Goal: Task Accomplishment & Management: Manage account settings

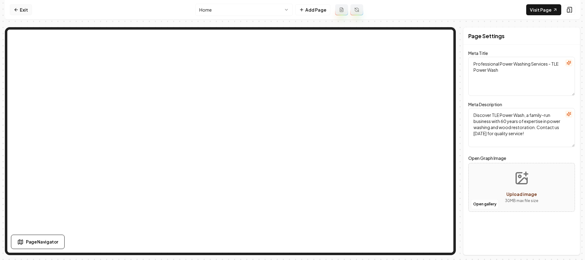
click at [28, 10] on link "Exit" at bounding box center [21, 9] width 22 height 11
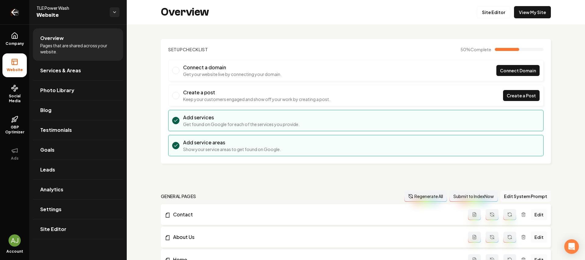
click at [7, 8] on link "Return to dashboard" at bounding box center [14, 12] width 29 height 24
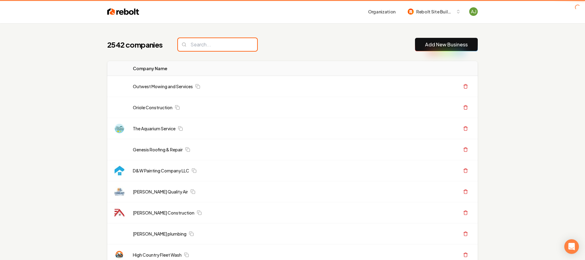
click at [209, 45] on input "search" at bounding box center [217, 44] width 79 height 13
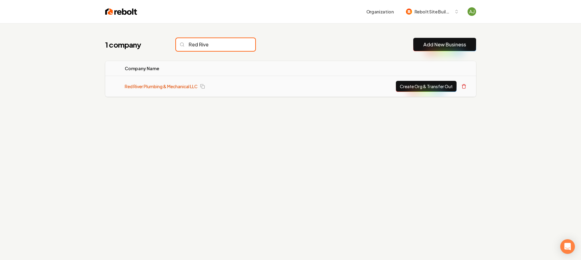
type input "Red Rive"
click at [173, 84] on link "Red River Plumbing & Mechanical LLC" at bounding box center [161, 86] width 73 height 6
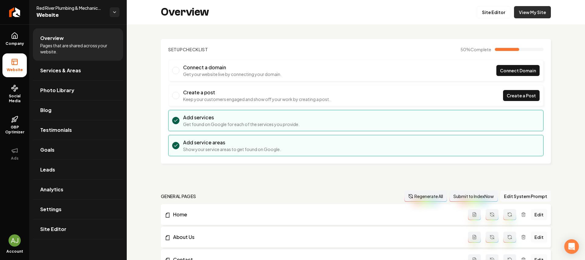
click at [525, 13] on link "View My Site" at bounding box center [532, 12] width 37 height 12
click at [493, 15] on link "Site Editor" at bounding box center [494, 12] width 34 height 12
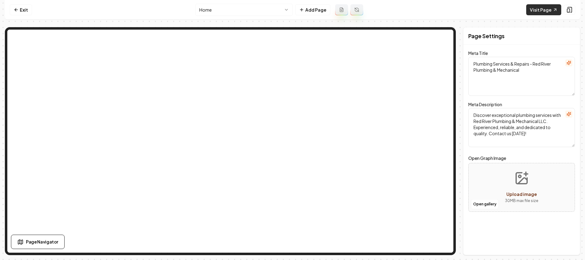
click at [539, 8] on link "Visit Page" at bounding box center [543, 9] width 35 height 11
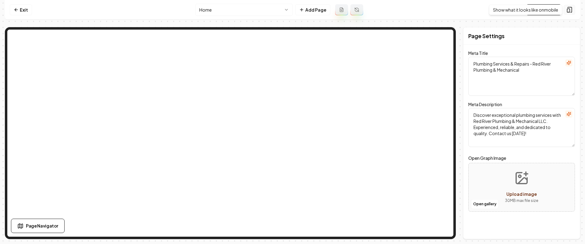
click at [573, 10] on button at bounding box center [570, 10] width 12 height 10
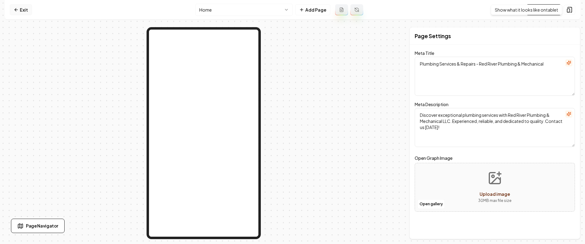
click at [13, 12] on link "Exit" at bounding box center [21, 9] width 22 height 11
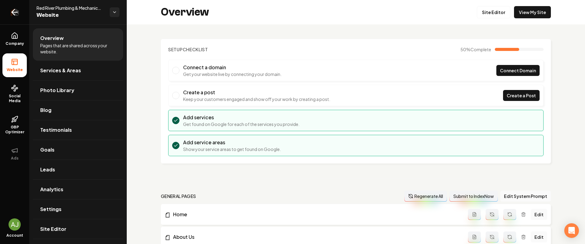
click at [5, 14] on link "Return to dashboard" at bounding box center [14, 12] width 29 height 24
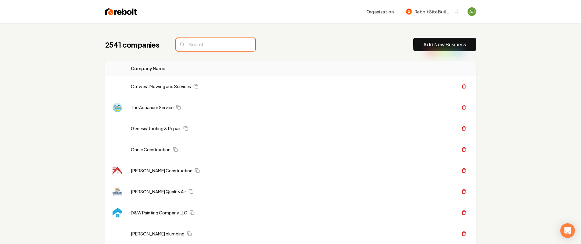
click at [197, 46] on input "search" at bounding box center [215, 44] width 79 height 13
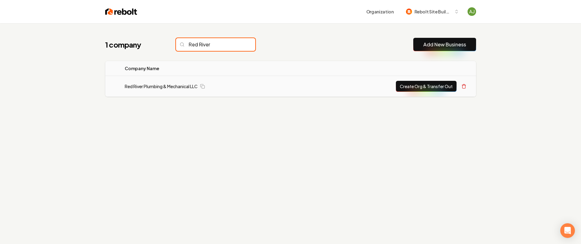
type input "Red River"
click at [411, 87] on button "Create Org & Transfer Out" at bounding box center [426, 86] width 61 height 11
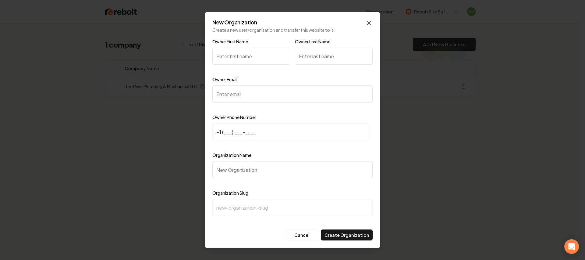
click at [366, 21] on icon "button" at bounding box center [368, 23] width 7 height 7
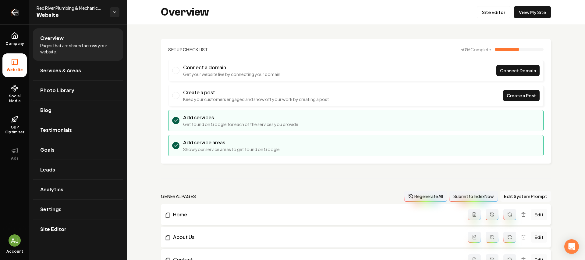
click at [5, 19] on link "Return to dashboard" at bounding box center [14, 12] width 29 height 24
